Goal: Transaction & Acquisition: Purchase product/service

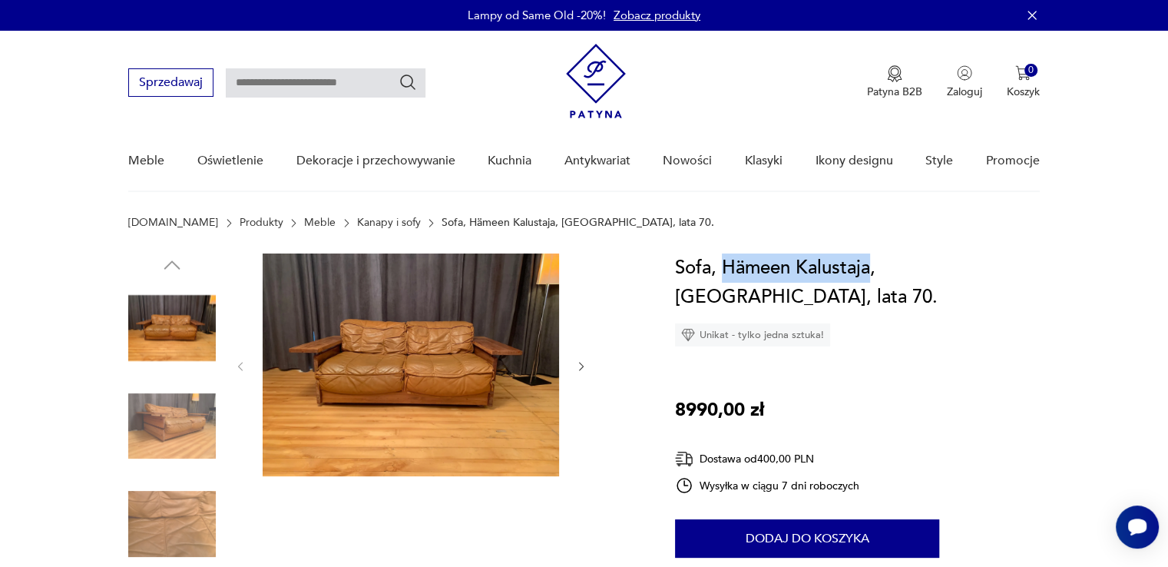
drag, startPoint x: 873, startPoint y: 267, endPoint x: 725, endPoint y: 266, distance: 147.5
click at [725, 266] on h1 "Sofa, Hämeen Kalustaja, Finlandia, lata 70." at bounding box center [857, 283] width 365 height 58
copy h1 "Hämeen Kalustaja"
